Goal: Obtain resource: Download file/media

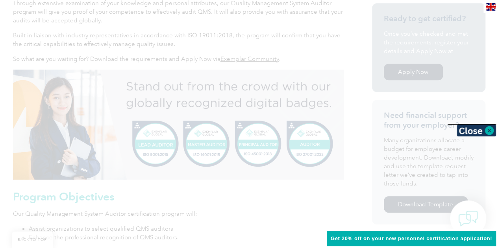
scroll to position [254, 0]
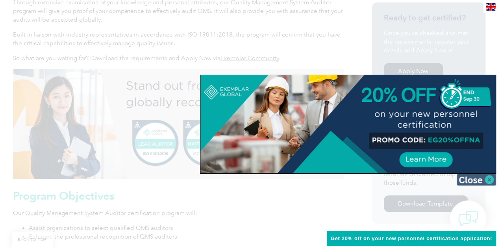
click at [486, 179] on img at bounding box center [475, 180] width 39 height 12
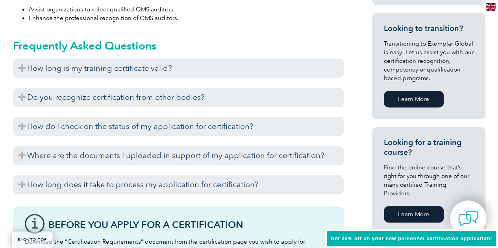
scroll to position [474, 0]
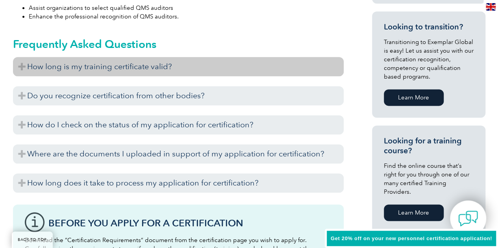
click at [22, 64] on h3 "How long is my training certificate valid?" at bounding box center [178, 66] width 331 height 19
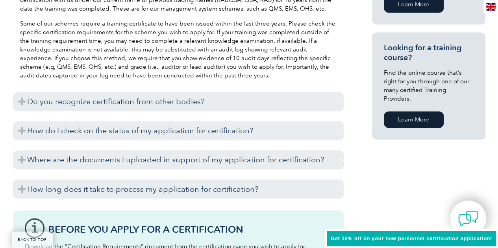
scroll to position [569, 0]
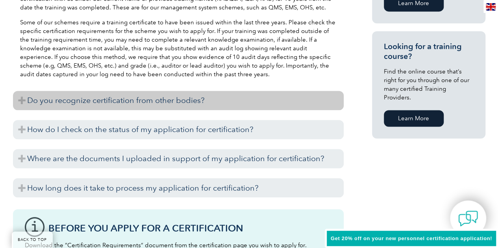
click at [20, 100] on h3 "Do you recognize certification from other bodies?" at bounding box center [178, 100] width 331 height 19
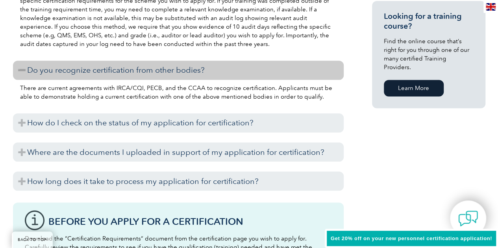
scroll to position [600, 0]
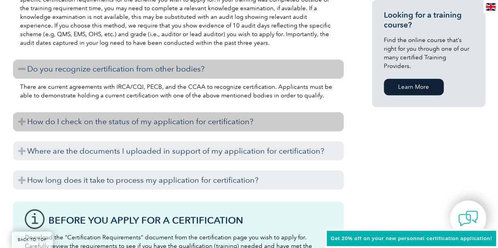
click at [21, 119] on h3 "How do I check on the status of my application for certification?" at bounding box center [178, 121] width 331 height 19
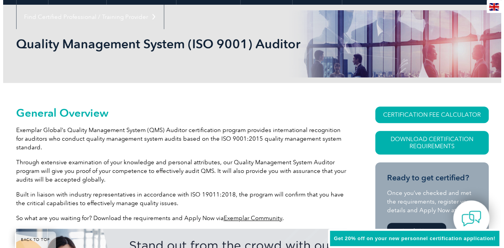
scroll to position [157, 0]
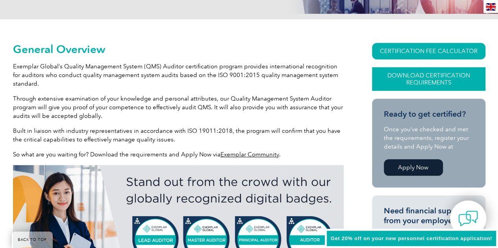
click at [427, 74] on link "Download Certification Requirements" at bounding box center [428, 79] width 113 height 24
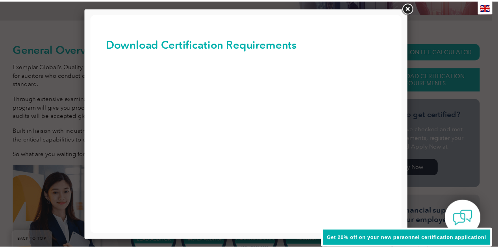
scroll to position [0, 0]
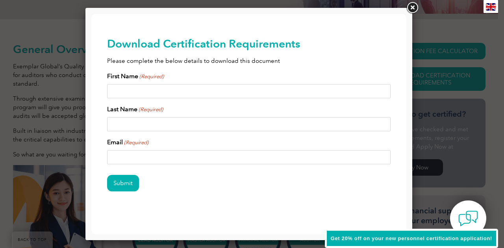
click at [413, 9] on link at bounding box center [412, 8] width 14 height 14
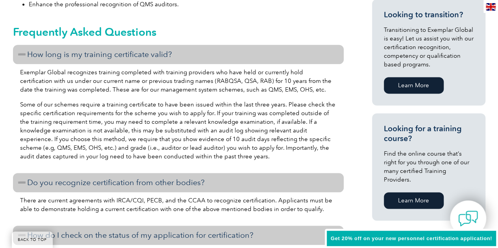
scroll to position [516, 0]
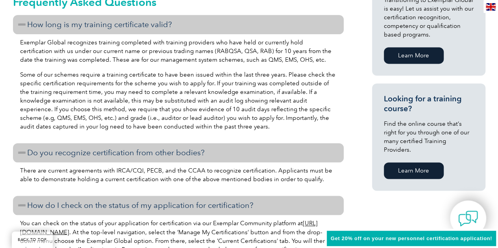
click at [407, 162] on link "Learn More" at bounding box center [414, 170] width 60 height 17
